Goal: Information Seeking & Learning: Learn about a topic

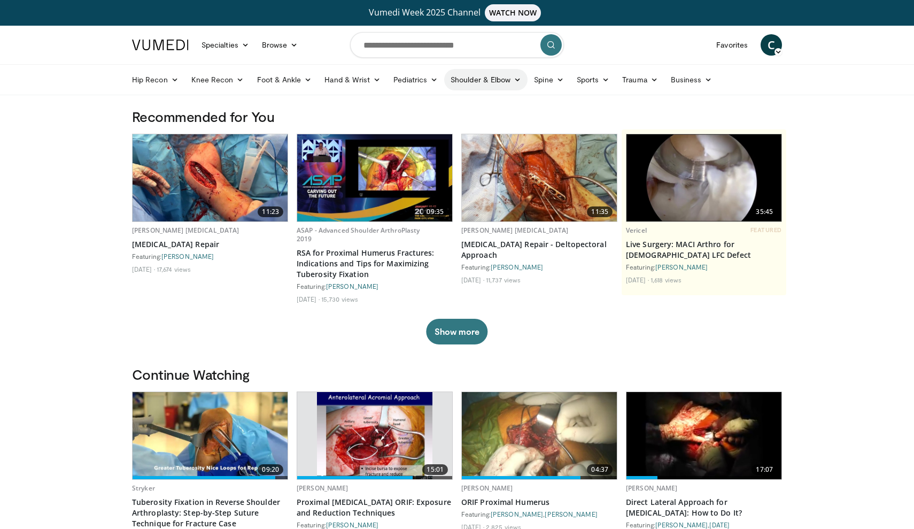
click at [514, 78] on icon at bounding box center [517, 79] width 7 height 7
click at [483, 105] on link "Elbow" at bounding box center [463, 104] width 127 height 17
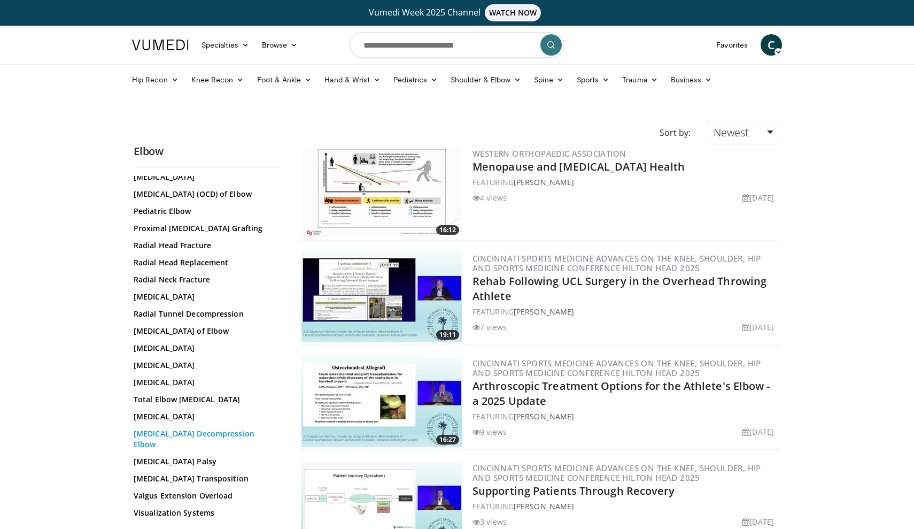
scroll to position [766, 0]
click at [181, 422] on link "UCL Reconstruction" at bounding box center [206, 416] width 144 height 11
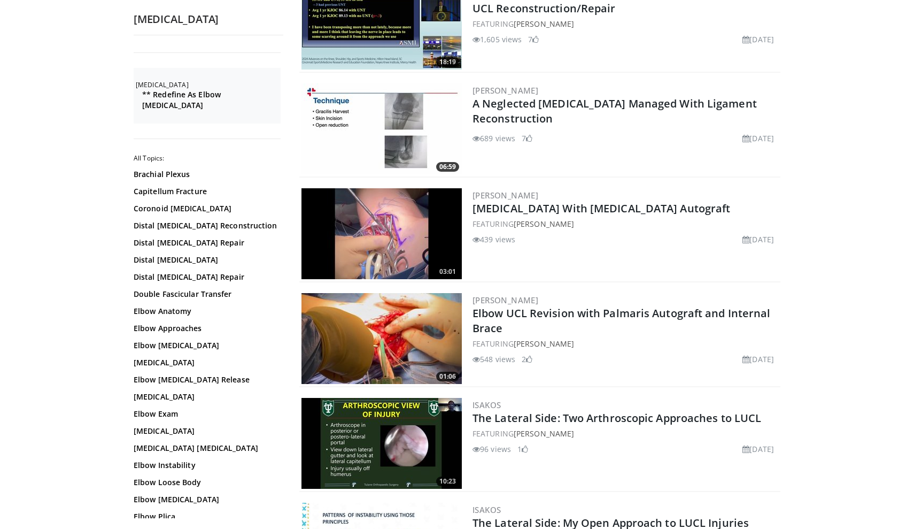
scroll to position [692, 0]
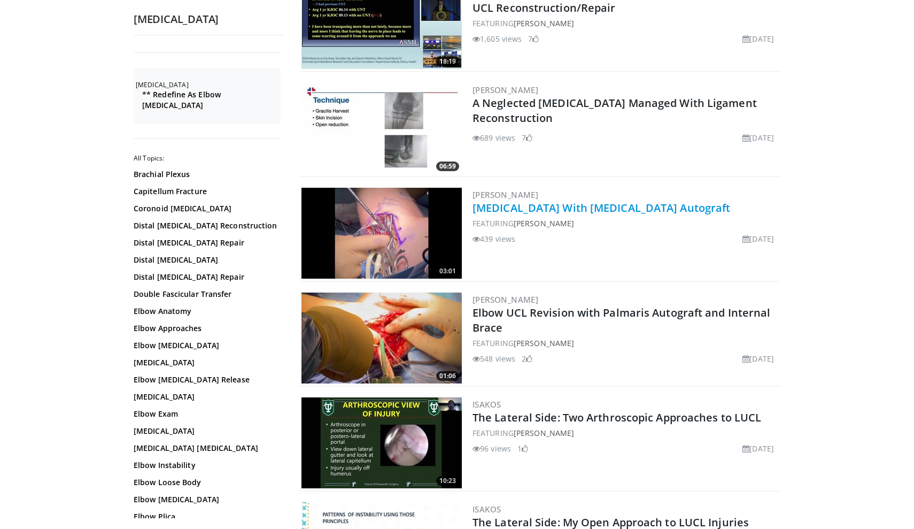
click at [549, 204] on link "[MEDICAL_DATA] With [MEDICAL_DATA] Autograft" at bounding box center [602, 207] width 258 height 14
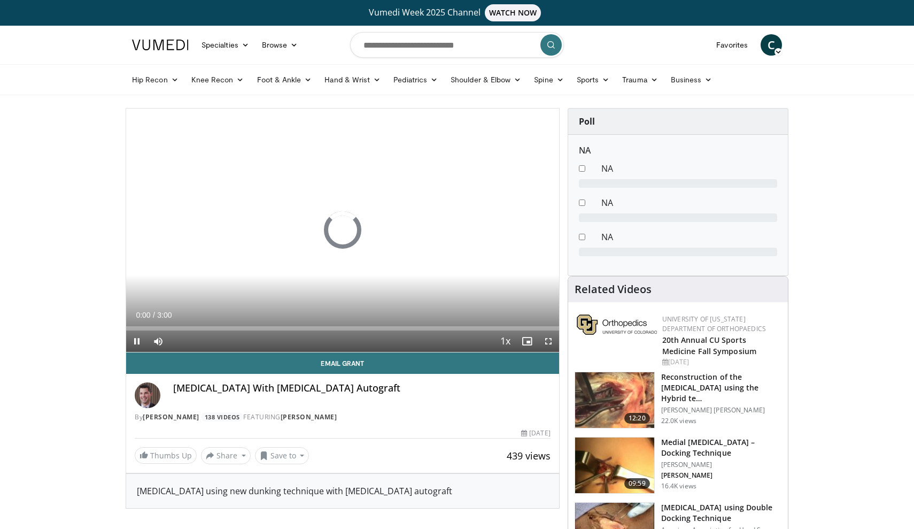
click at [551, 343] on span "Video Player" at bounding box center [548, 340] width 21 height 21
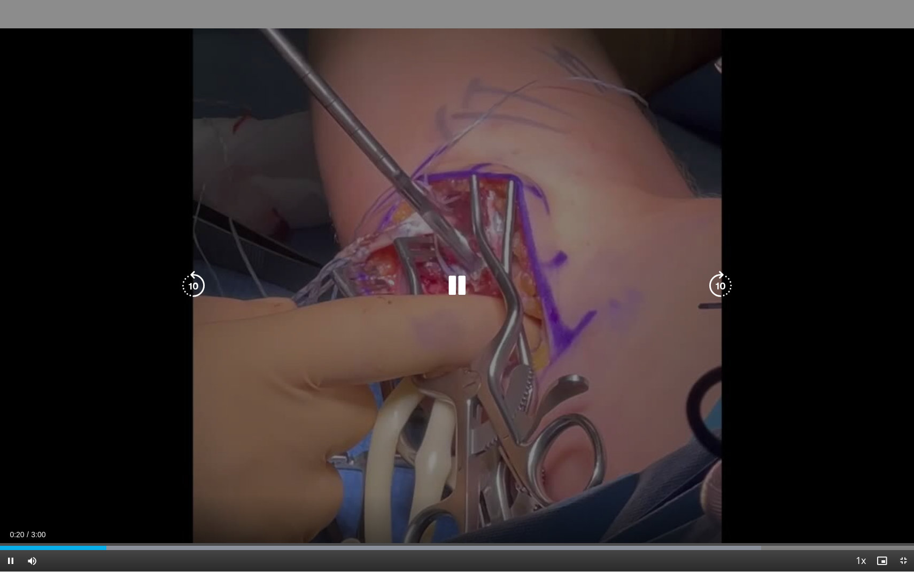
click at [720, 284] on icon "Video Player" at bounding box center [721, 286] width 30 height 30
click at [719, 279] on icon "Video Player" at bounding box center [721, 286] width 30 height 30
